Goal: Transaction & Acquisition: Purchase product/service

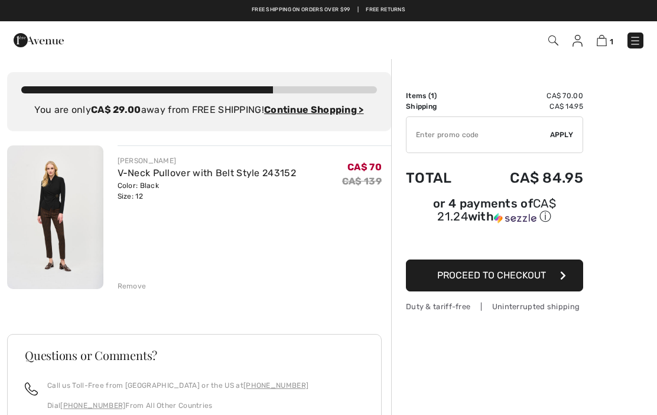
click at [550, 41] on img at bounding box center [553, 40] width 10 height 10
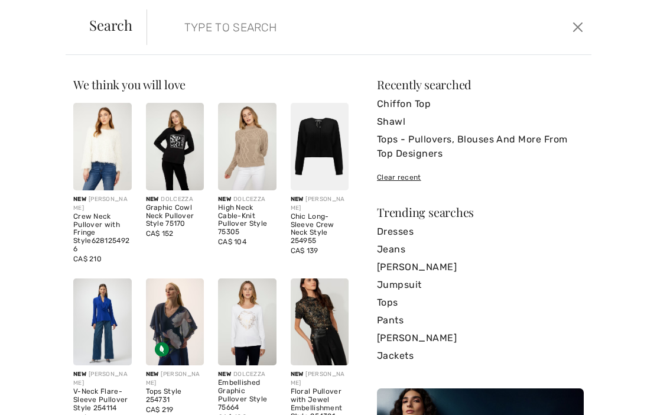
click at [187, 40] on input "search" at bounding box center [323, 26] width 295 height 35
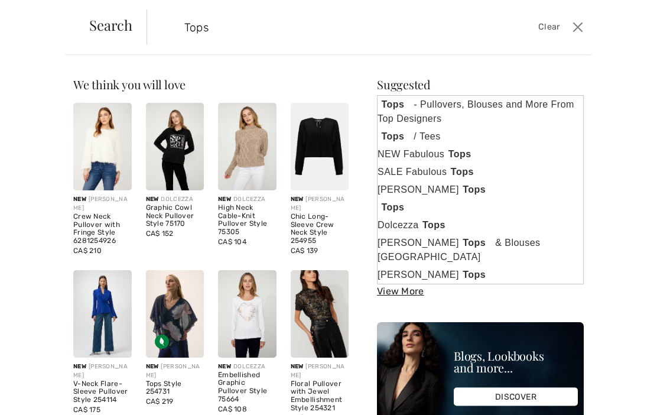
type input "Tops"
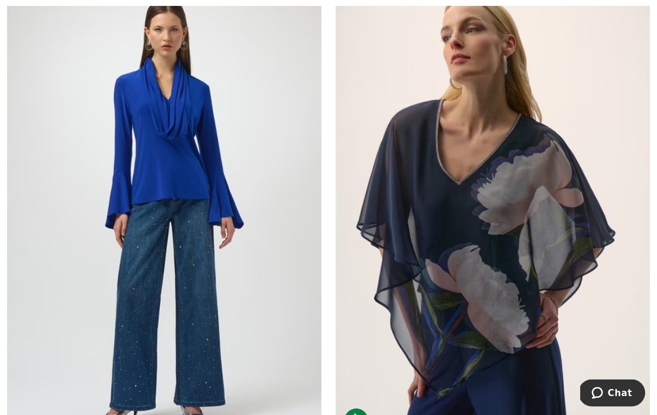
scroll to position [1334, 0]
click at [490, 338] on img at bounding box center [493, 205] width 314 height 472
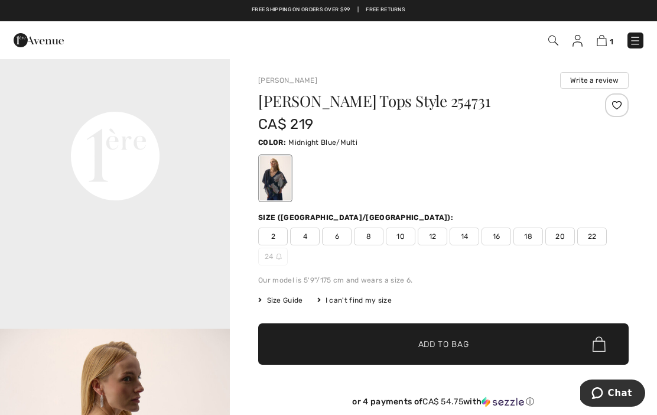
scroll to position [753, 0]
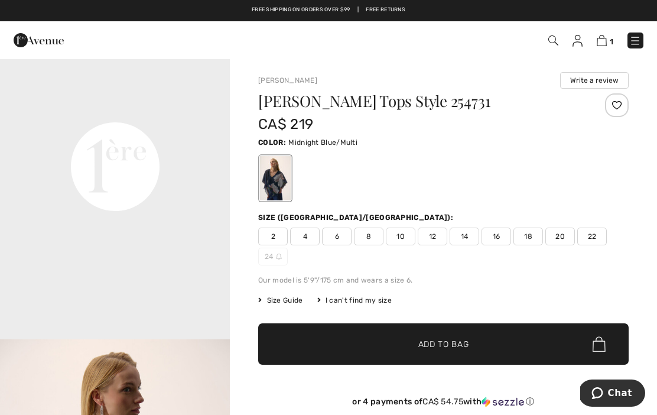
click at [99, 110] on video "Your browser does not support the video tag." at bounding box center [115, 52] width 230 height 115
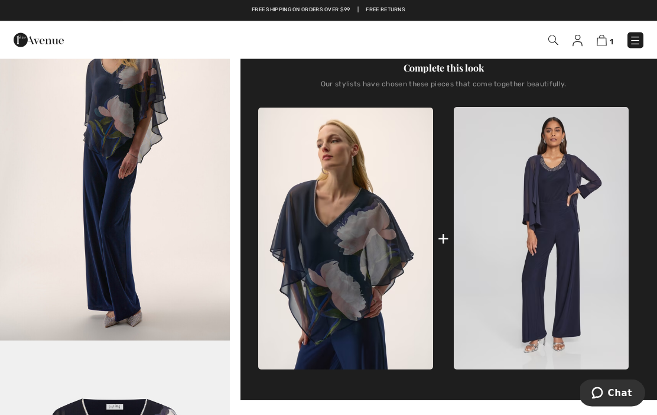
scroll to position [393, 0]
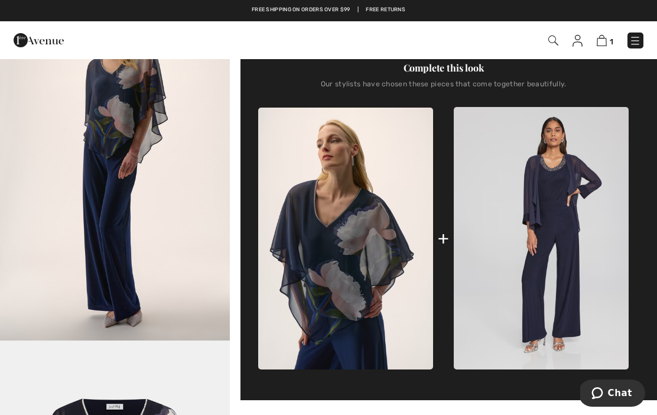
click at [314, 250] on img at bounding box center [345, 239] width 175 height 262
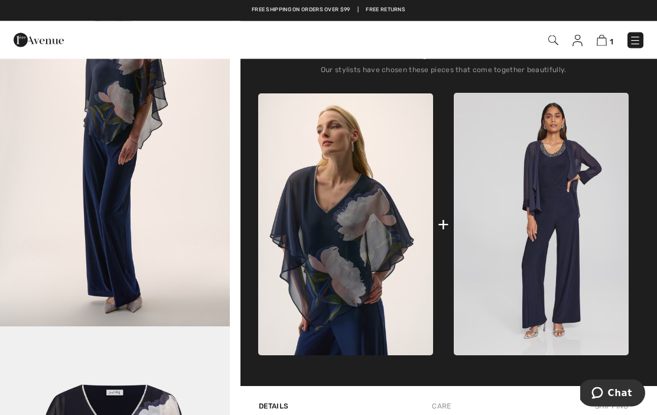
scroll to position [407, 0]
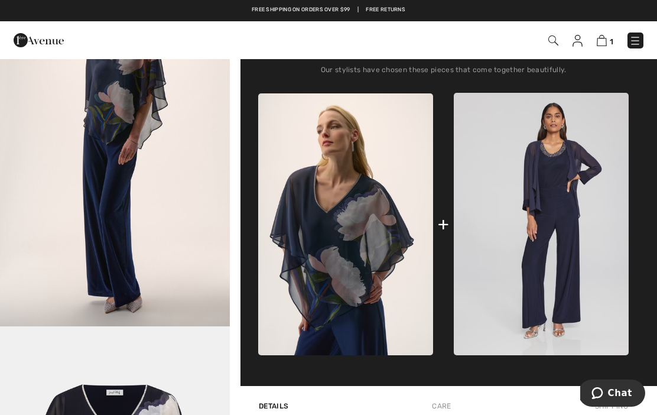
click at [555, 308] on img at bounding box center [541, 224] width 175 height 262
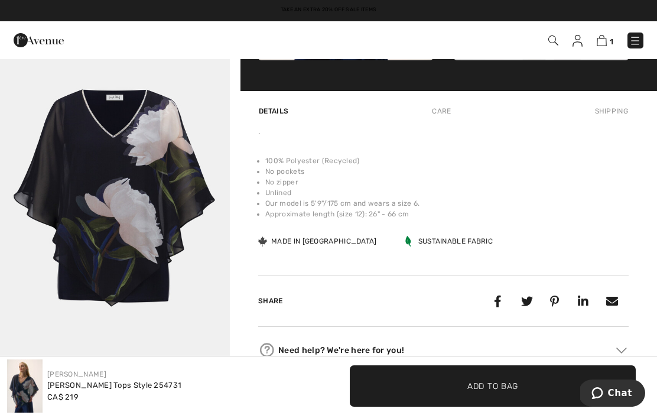
scroll to position [634, 0]
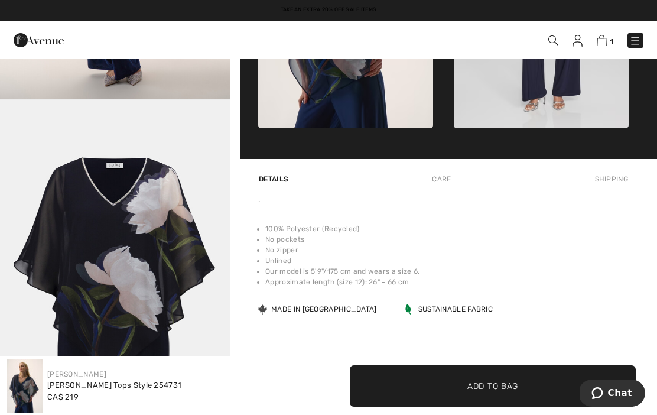
click at [96, 185] on img "5 / 5" at bounding box center [115, 272] width 230 height 345
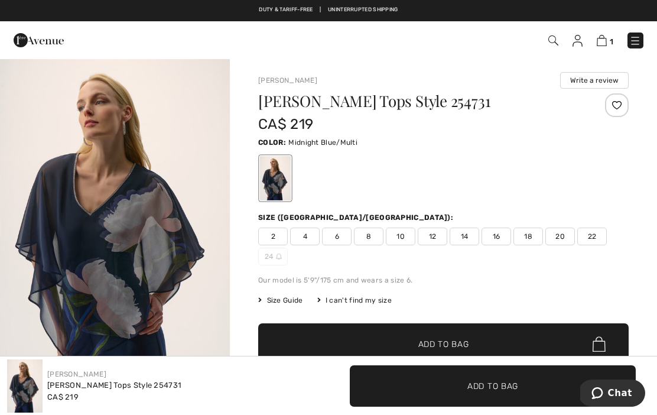
click at [429, 243] on span "12" at bounding box center [433, 237] width 30 height 18
click at [451, 343] on span "Add to Bag" at bounding box center [443, 344] width 51 height 12
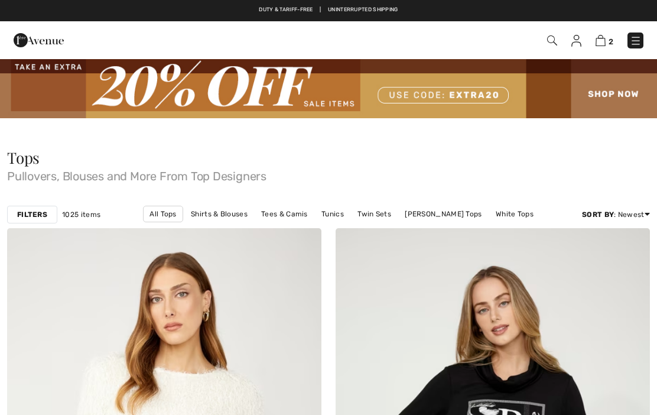
scroll to position [1388, 0]
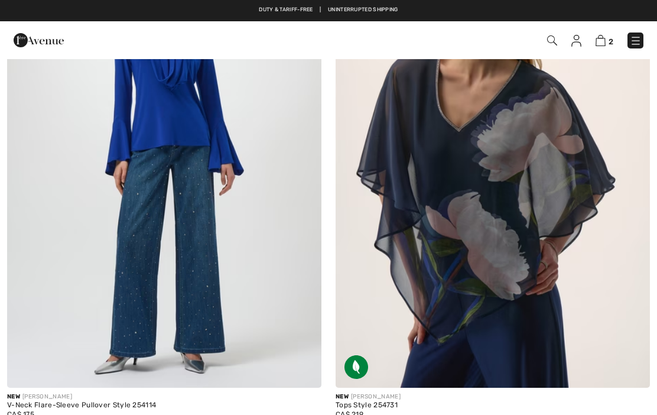
checkbox input "true"
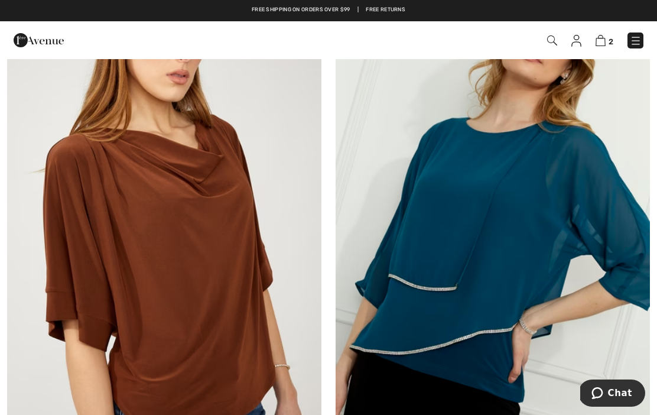
scroll to position [4074, 0]
click at [531, 366] on img at bounding box center [493, 238] width 314 height 472
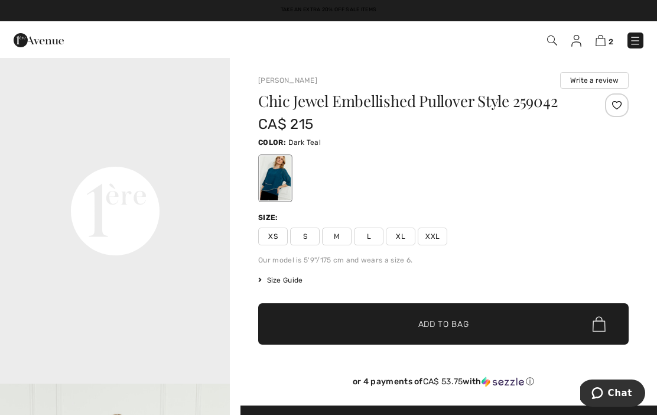
scroll to position [778, 0]
click at [32, 154] on video "Your browser does not support the video tag." at bounding box center [115, 95] width 230 height 115
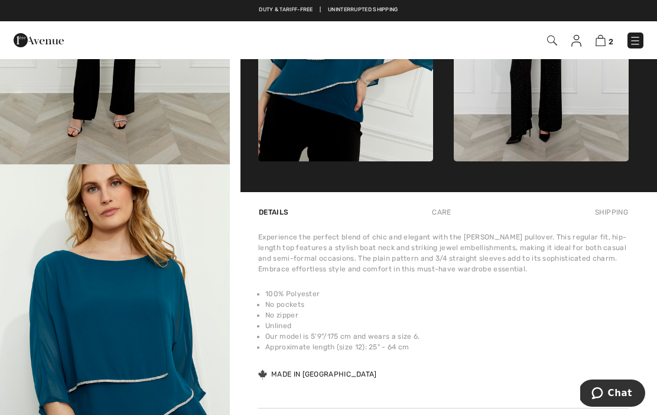
scroll to position [580, 0]
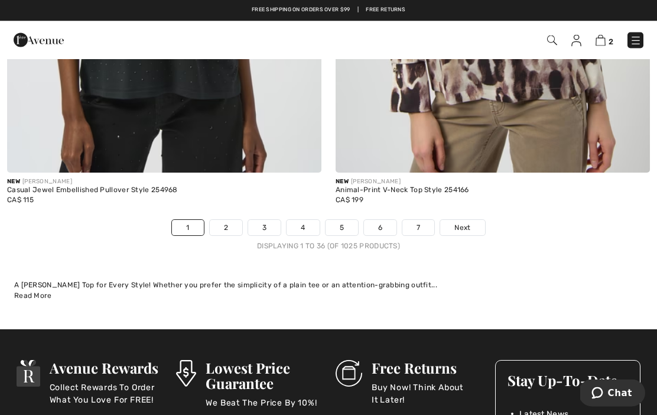
scroll to position [9798, 0]
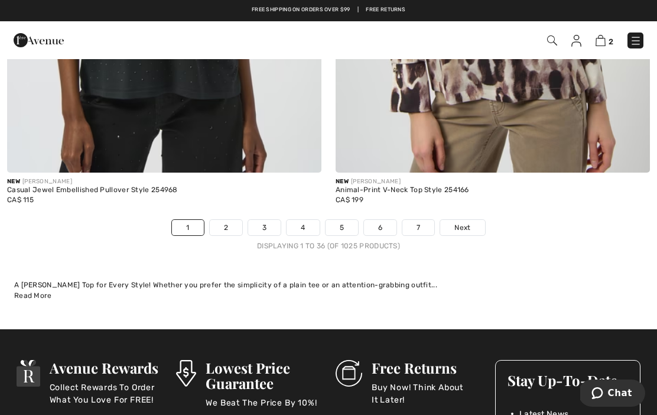
click at [226, 220] on link "2" at bounding box center [226, 227] width 33 height 15
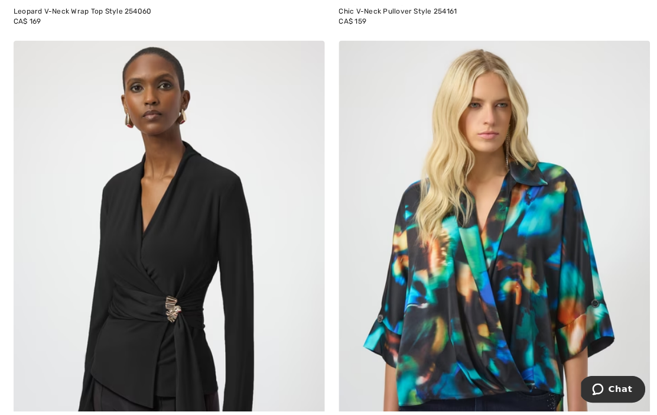
scroll to position [777, 0]
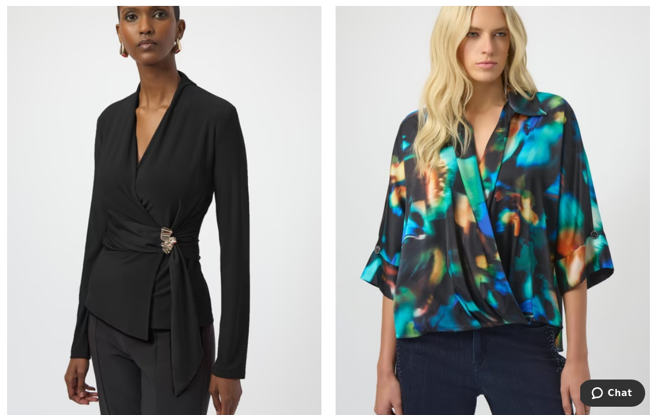
click at [93, 309] on img at bounding box center [164, 205] width 314 height 472
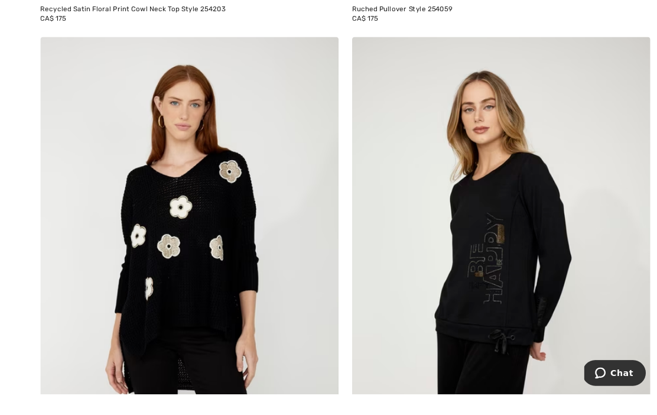
scroll to position [4569, 0]
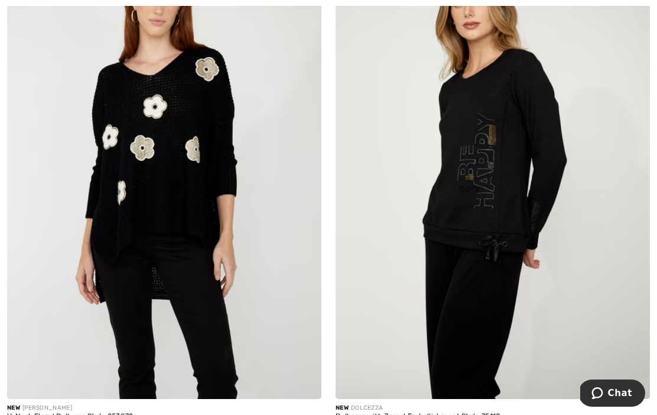
click at [132, 255] on img at bounding box center [164, 163] width 314 height 472
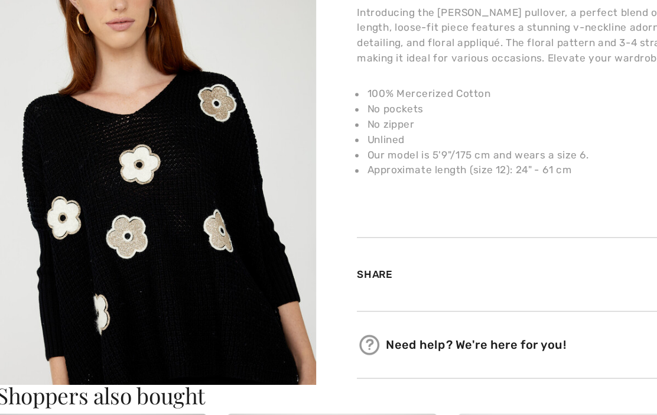
click at [265, 177] on li "Our model is 5'9"/175 cm and wears a size 6." at bounding box center [446, 182] width 363 height 11
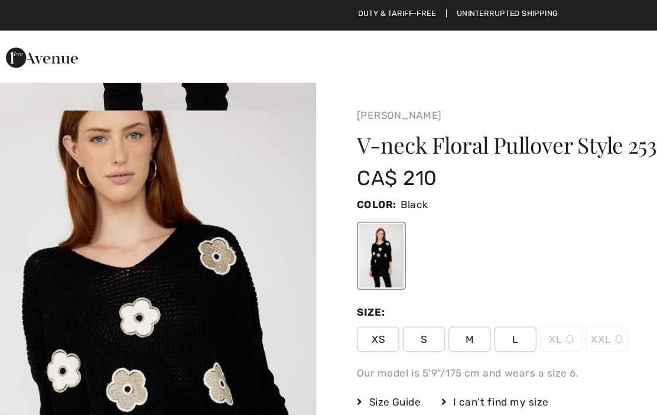
scroll to position [327, 0]
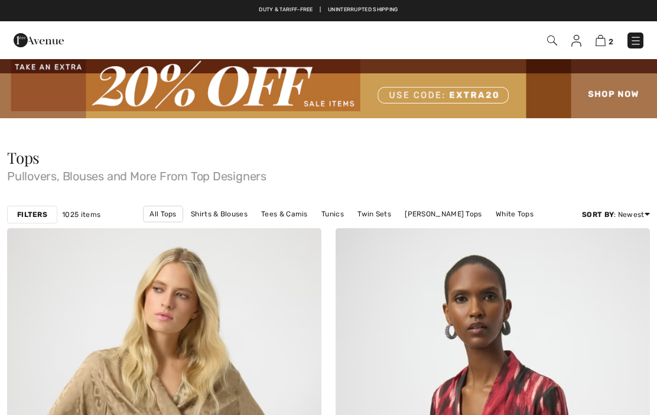
checkbox input "true"
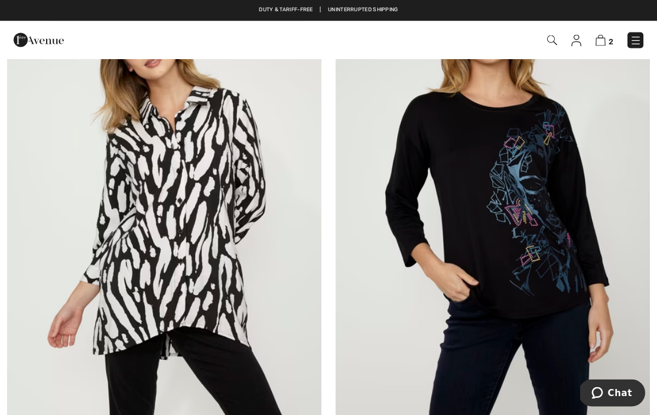
scroll to position [6724, 0]
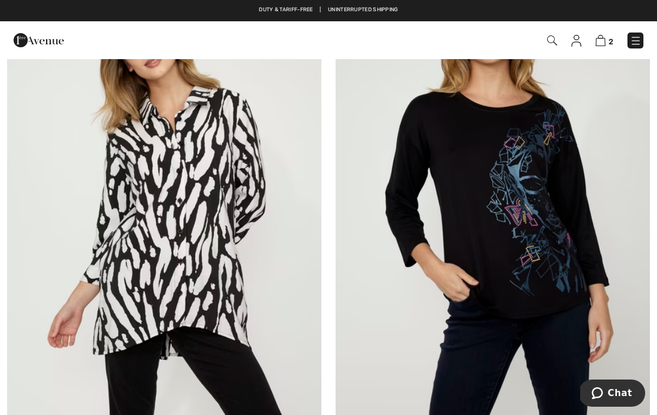
click at [529, 258] on img at bounding box center [493, 205] width 314 height 472
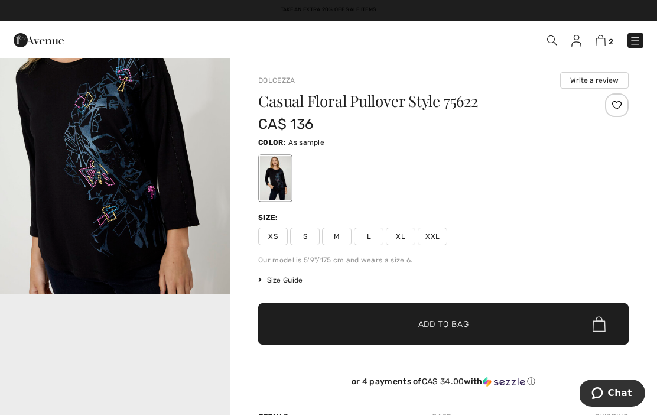
scroll to position [408, 0]
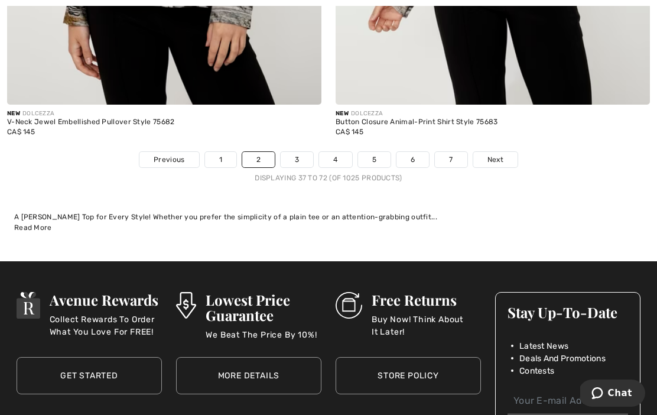
scroll to position [9653, 0]
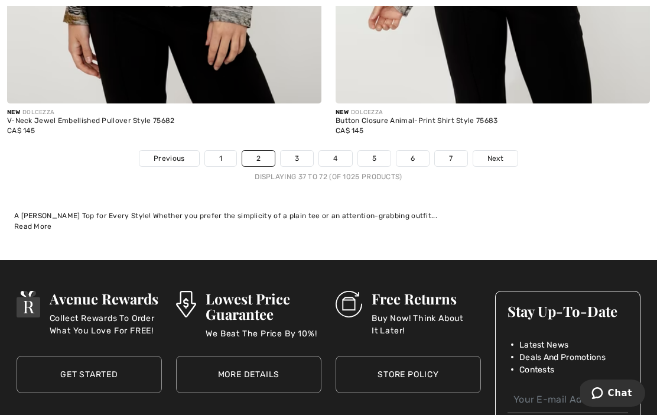
click at [300, 151] on link "3" at bounding box center [297, 158] width 33 height 15
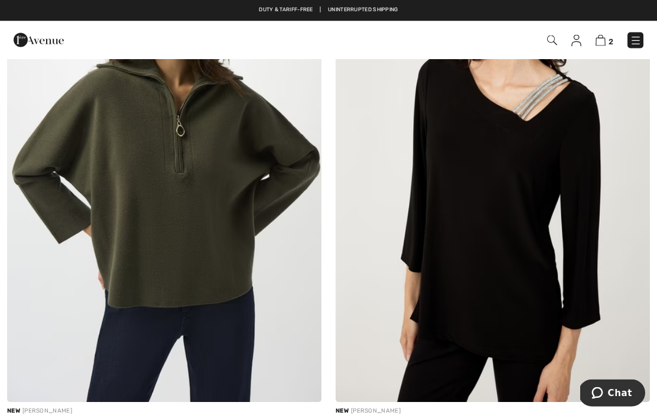
scroll to position [4091, 0]
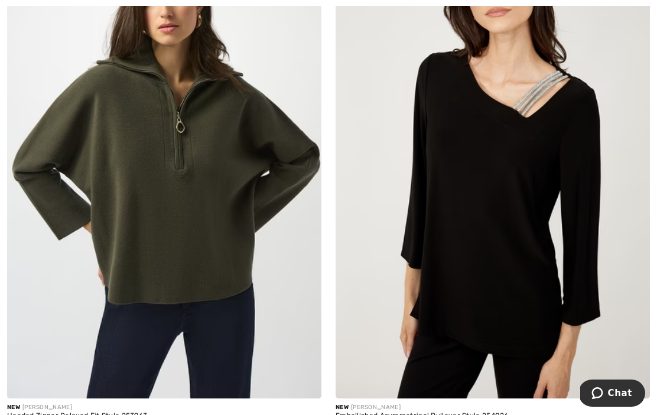
click at [473, 176] on img at bounding box center [493, 163] width 314 height 472
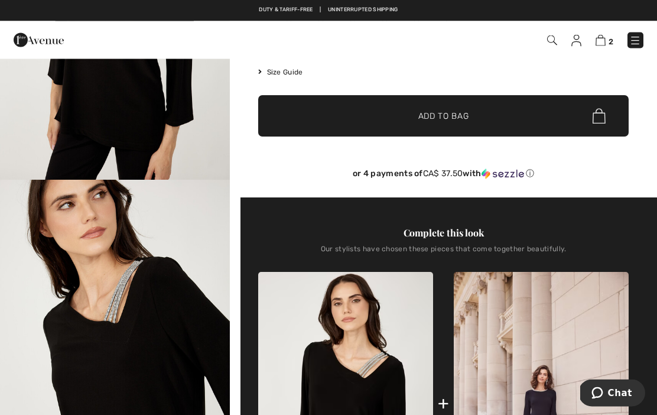
scroll to position [216, 0]
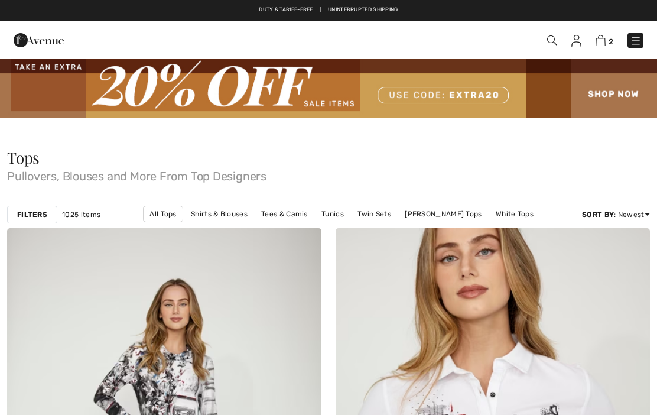
scroll to position [4144, 0]
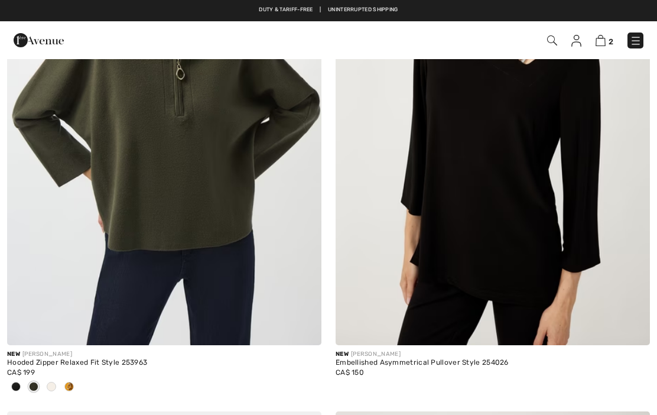
checkbox input "true"
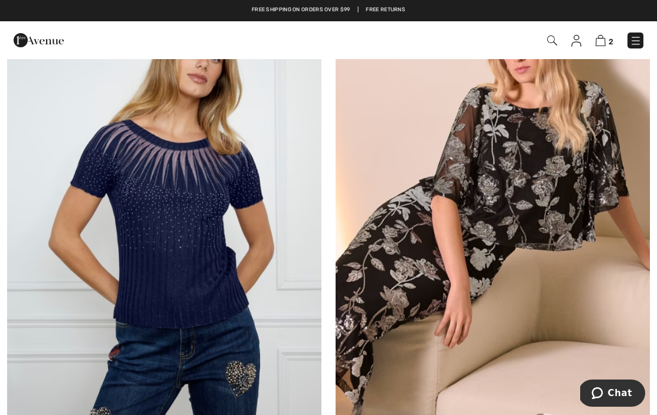
scroll to position [5644, 0]
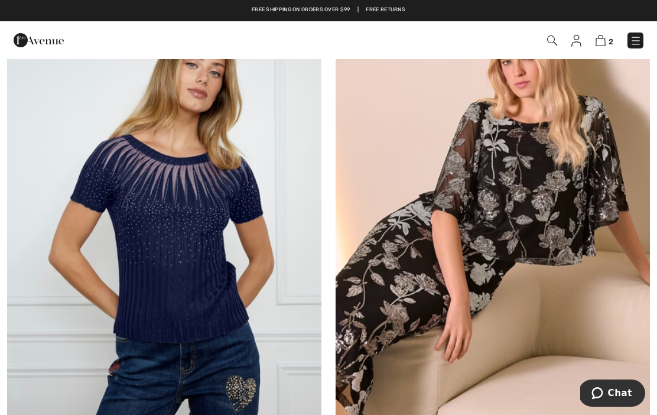
click at [168, 263] on img at bounding box center [164, 222] width 314 height 472
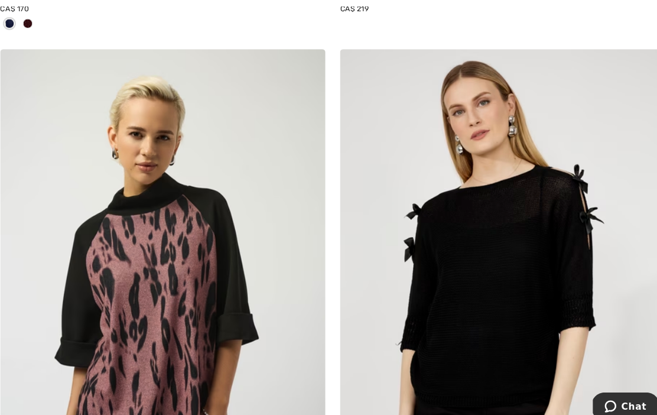
scroll to position [6120, 0]
click at [534, 349] on img at bounding box center [493, 283] width 314 height 472
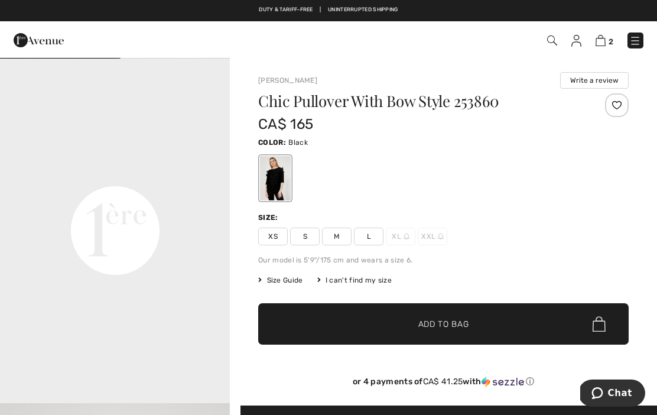
scroll to position [691, 0]
click at [554, 220] on div "Size:" at bounding box center [443, 217] width 371 height 11
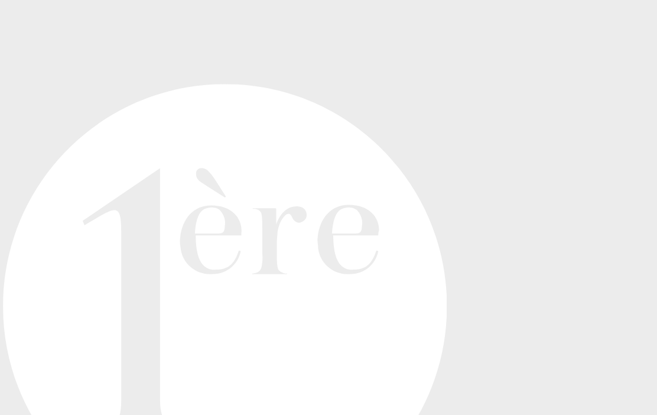
scroll to position [335, 0]
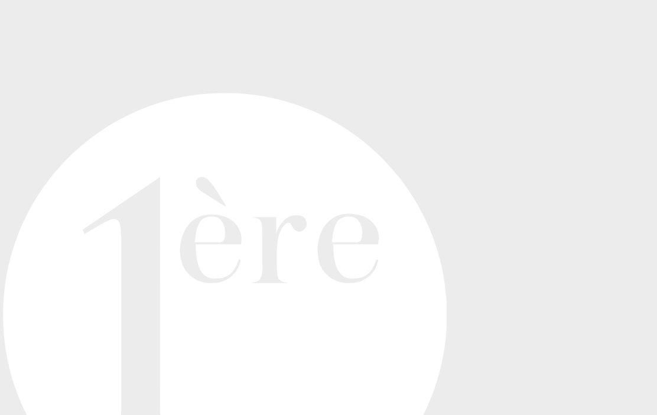
click at [20, 121] on video "Your browser does not support the video tag." at bounding box center [115, 178] width 230 height 115
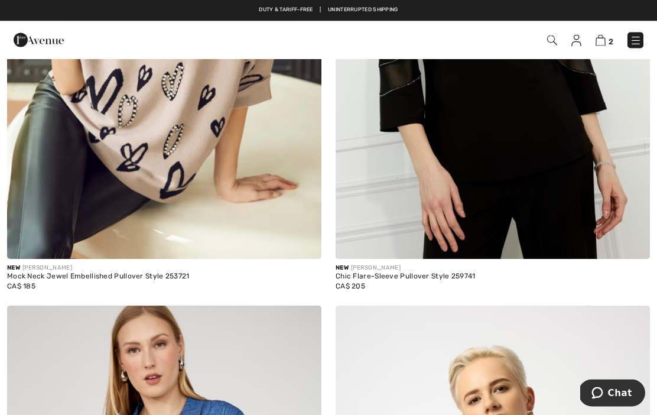
scroll to position [7016, 0]
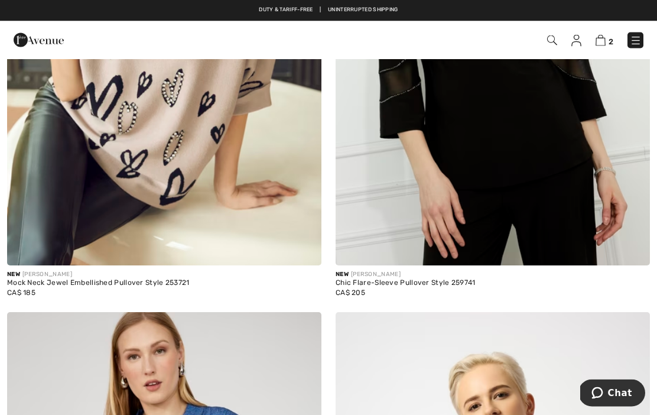
click at [106, 155] on img at bounding box center [164, 30] width 314 height 472
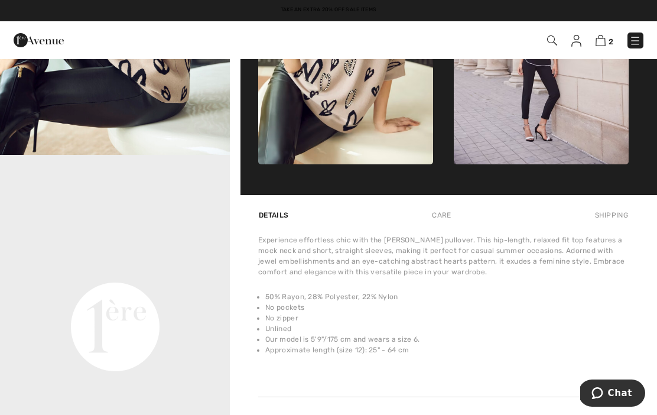
click at [66, 261] on video "Your browser does not support the video tag." at bounding box center [115, 212] width 230 height 115
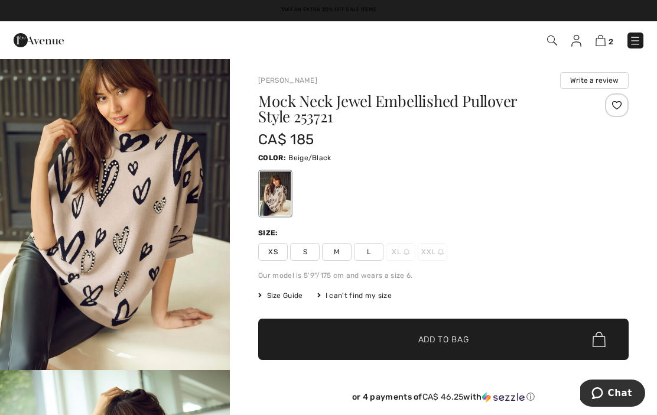
click at [363, 252] on span "L" at bounding box center [369, 252] width 30 height 18
click at [364, 341] on span "✔ Added to Bag Add to Bag" at bounding box center [443, 339] width 371 height 41
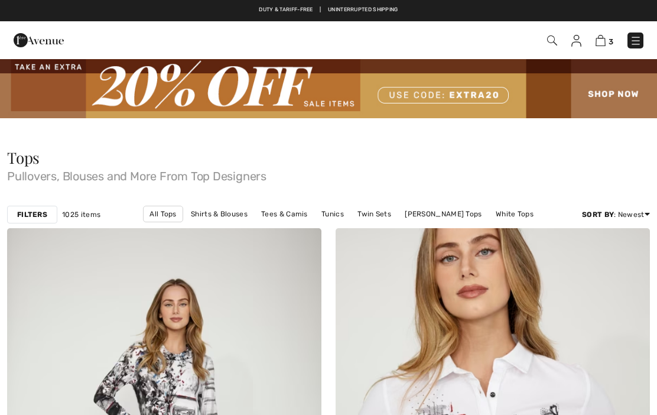
checkbox input "true"
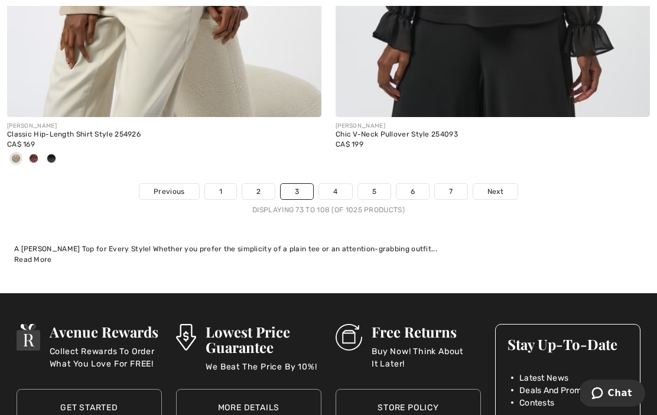
scroll to position [9815, 0]
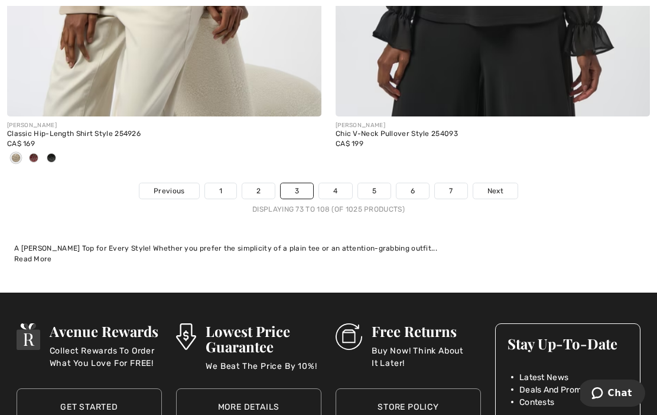
click at [336, 183] on link "4" at bounding box center [335, 190] width 33 height 15
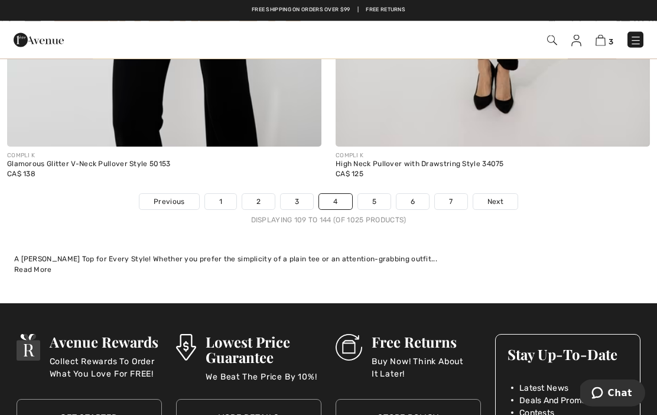
scroll to position [9804, 0]
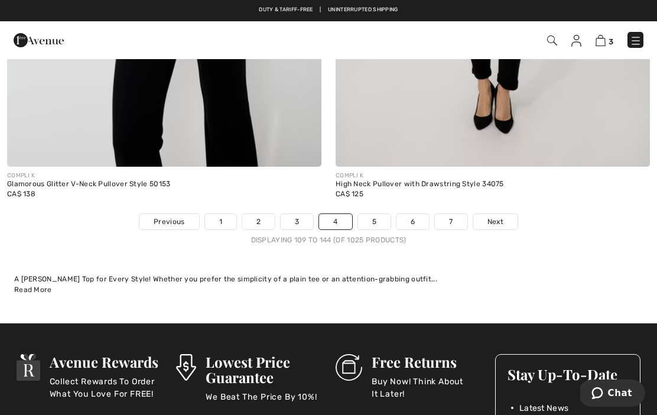
click at [369, 217] on link "5" at bounding box center [374, 221] width 33 height 15
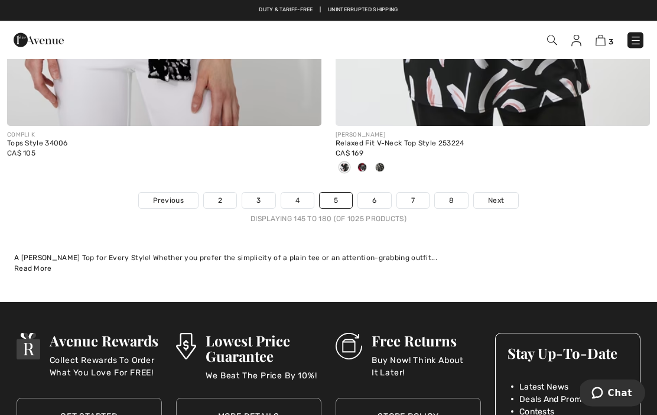
scroll to position [9679, 0]
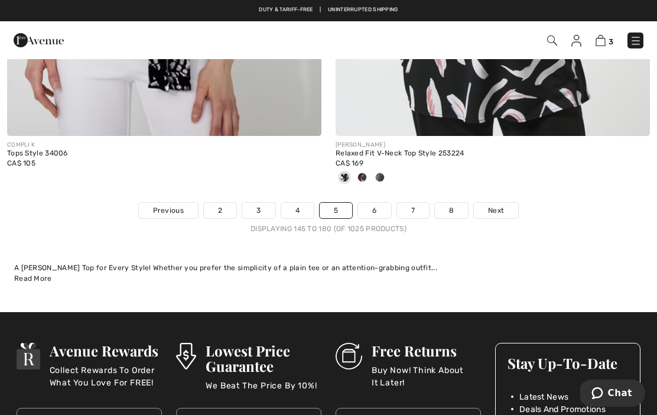
click at [378, 206] on link "6" at bounding box center [374, 210] width 33 height 15
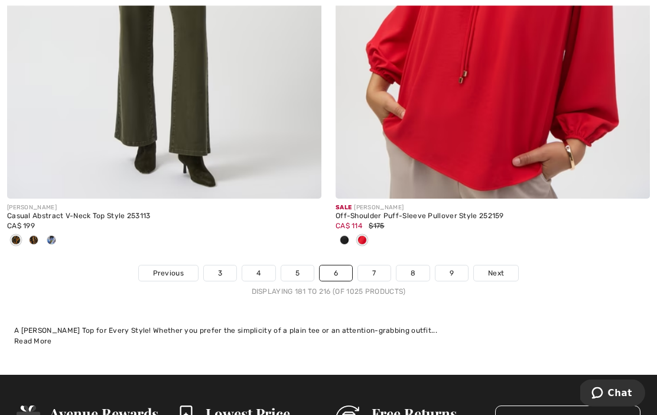
scroll to position [9713, 0]
